Goal: Navigation & Orientation: Find specific page/section

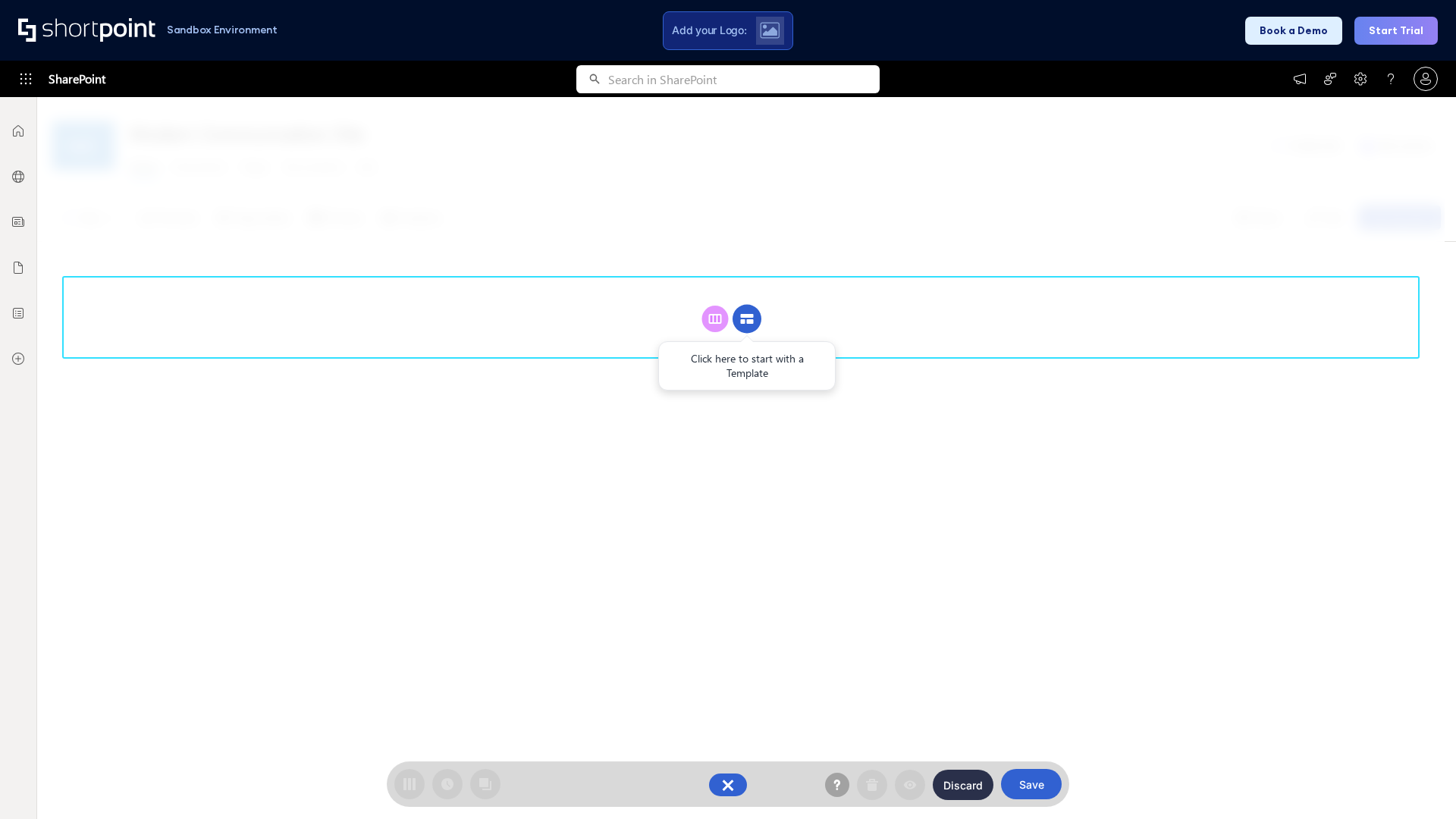
click at [747, 319] on circle at bounding box center [746, 319] width 29 height 29
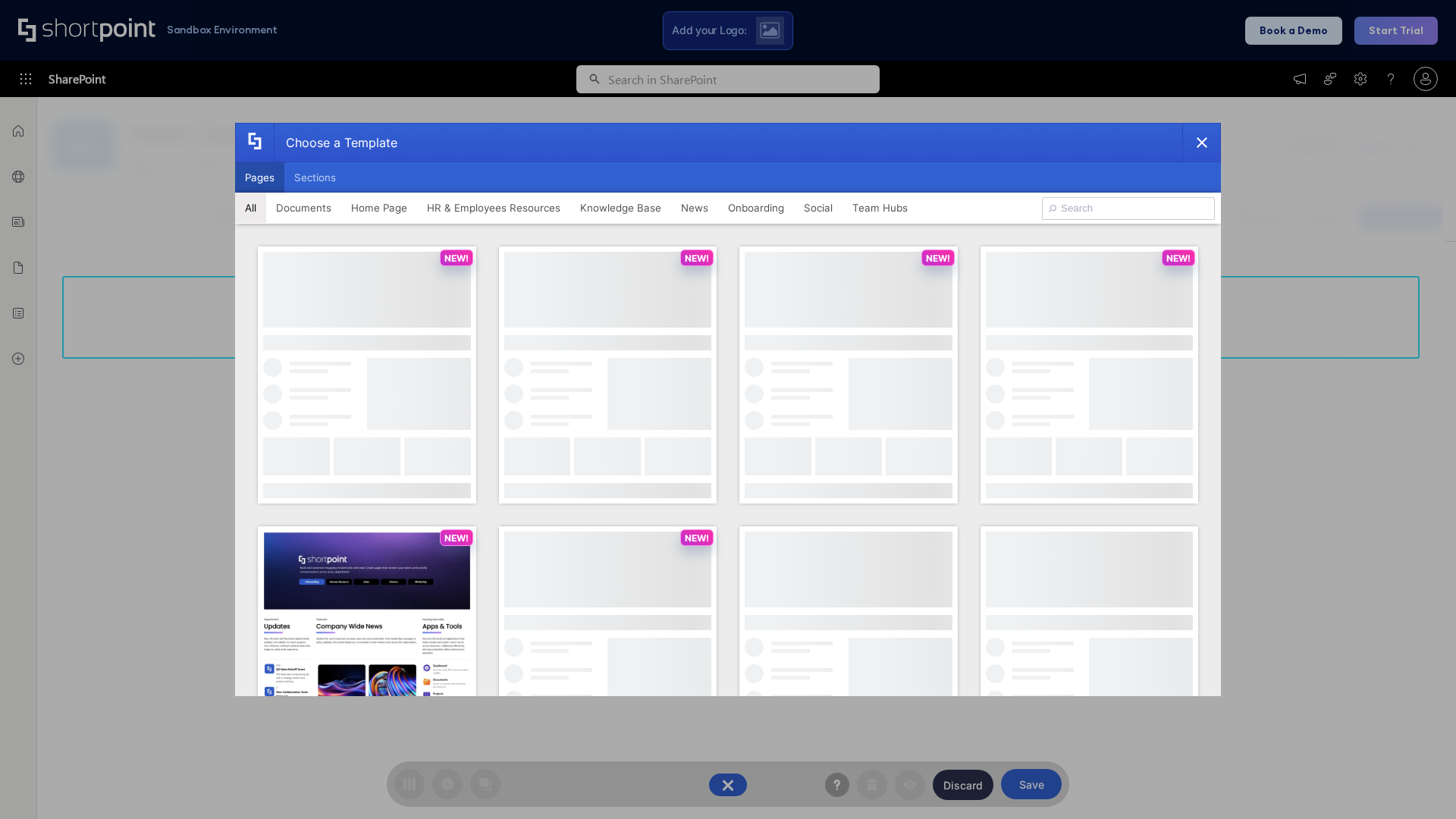
click at [259, 178] on button "Pages" at bounding box center [259, 178] width 49 height 30
type input "HR 1"
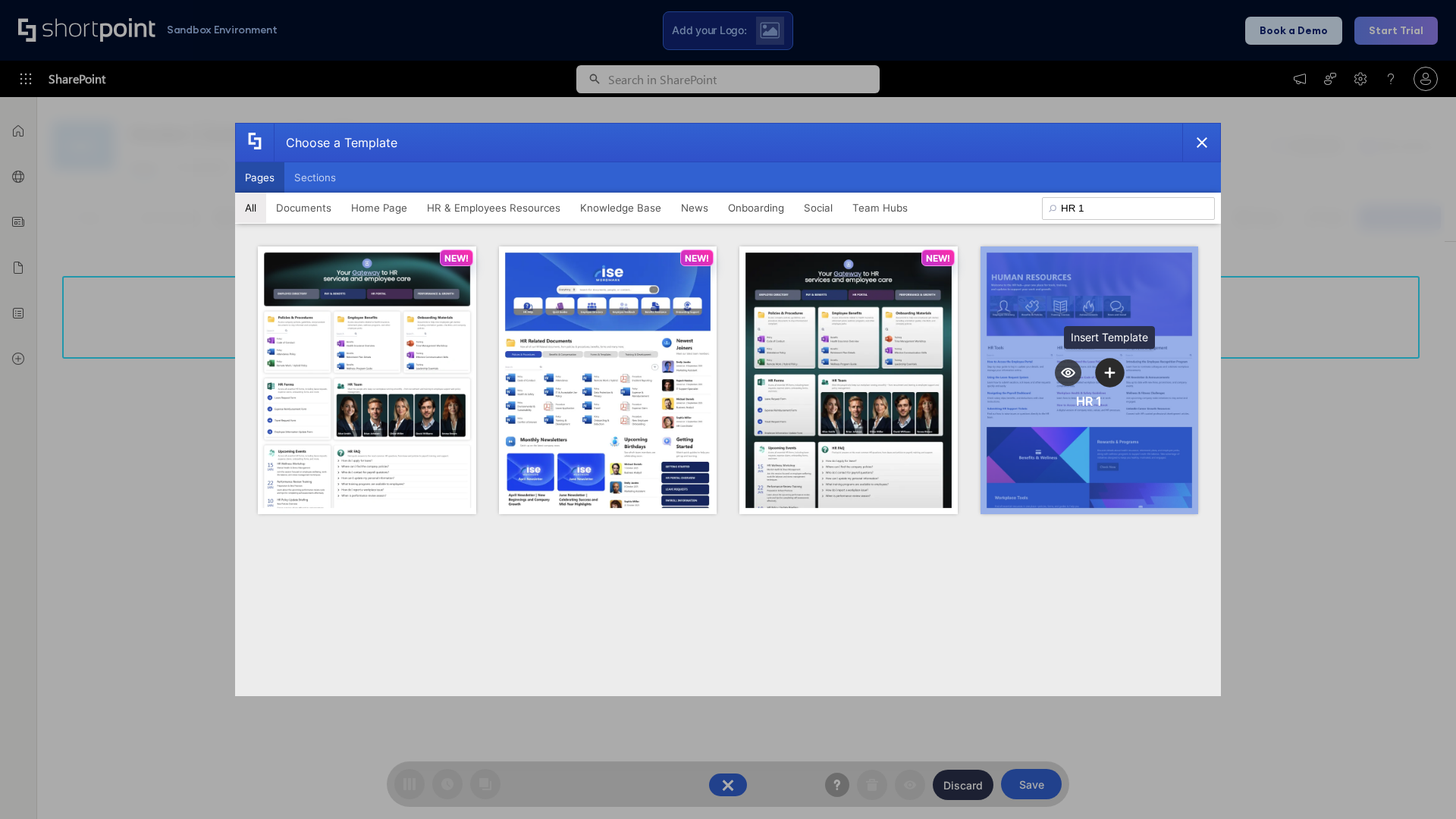
click at [1109, 372] on icon "template selector" at bounding box center [1109, 371] width 10 height 10
